Goal: Find specific page/section: Find specific page/section

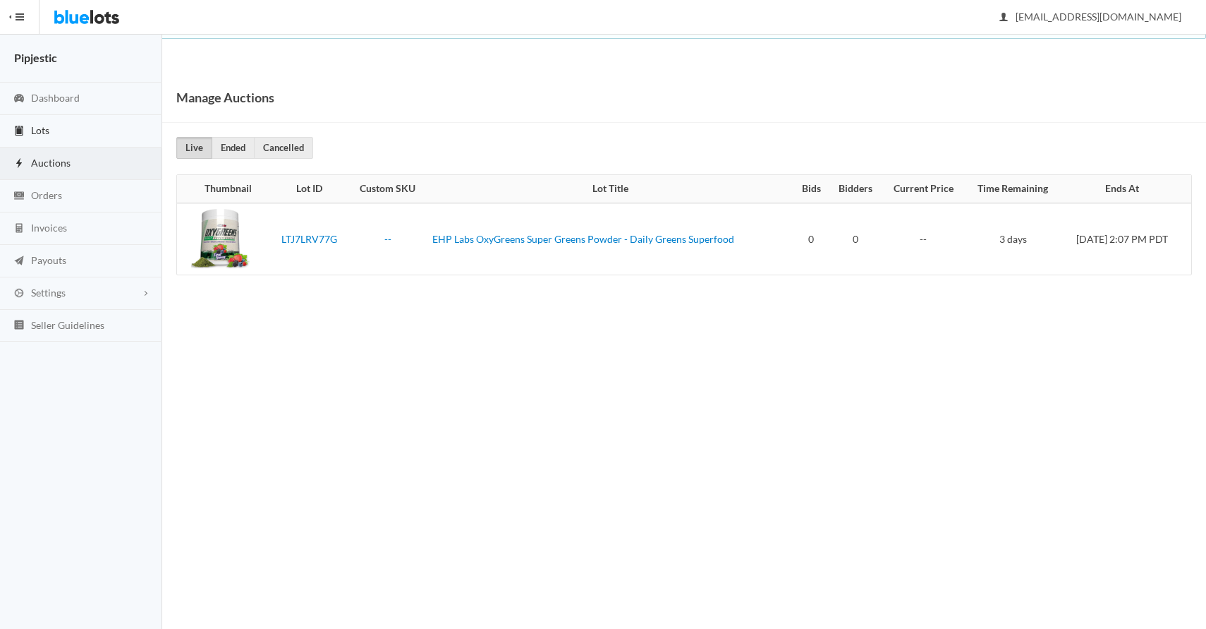
click at [75, 126] on link "Lots" at bounding box center [81, 131] width 162 height 32
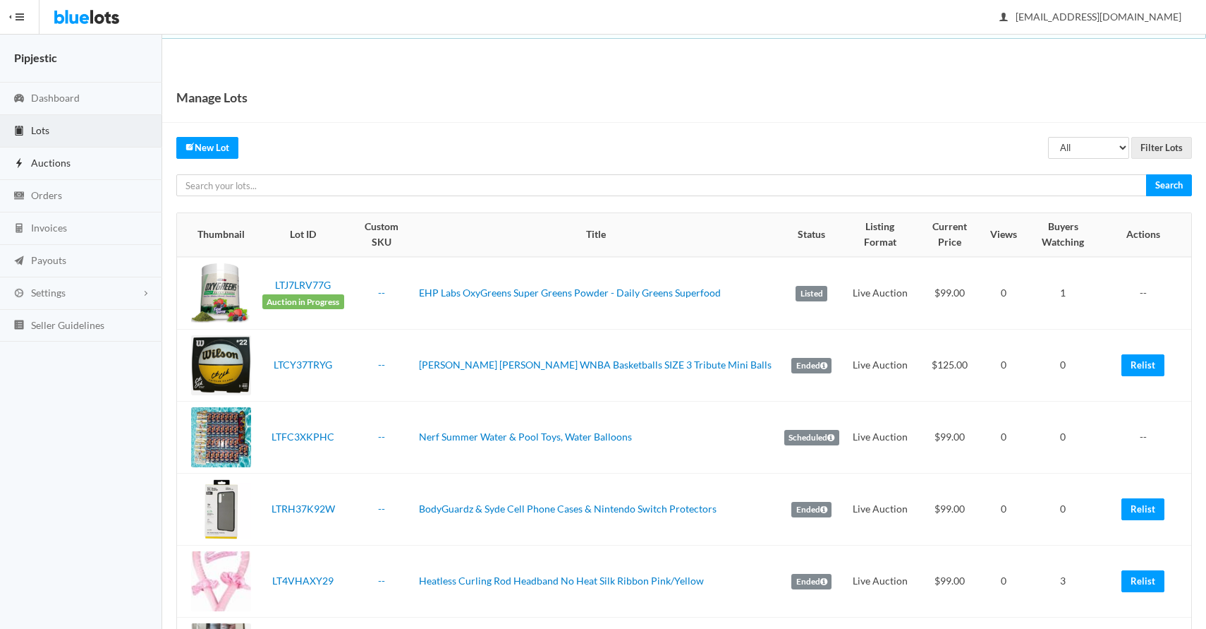
click at [82, 165] on link "Auctions" at bounding box center [81, 163] width 162 height 32
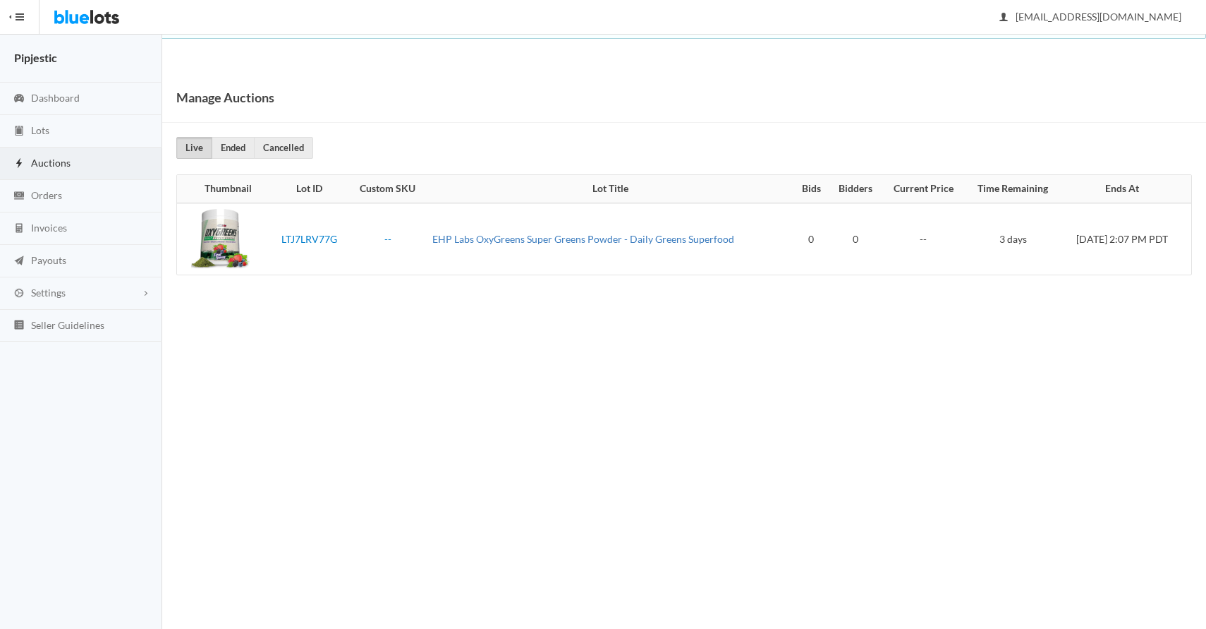
click at [472, 243] on link "EHP Labs OxyGreens Super Greens Powder - Daily Greens Superfood" at bounding box center [583, 239] width 302 height 12
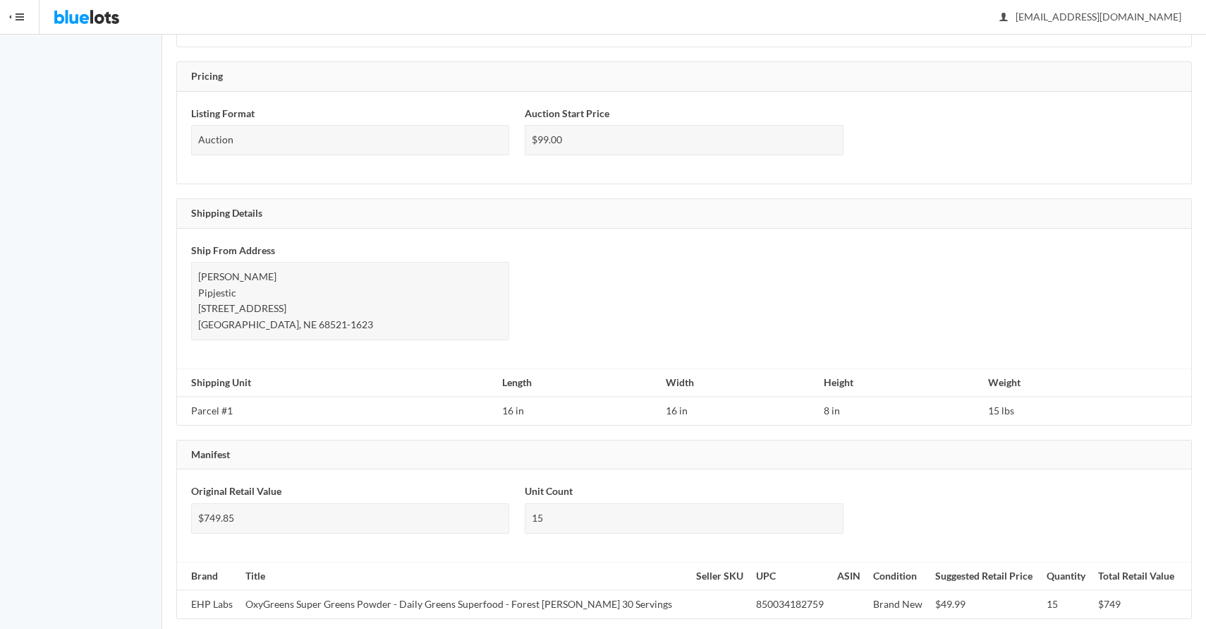
scroll to position [815, 0]
